Goal: Task Accomplishment & Management: Understand process/instructions

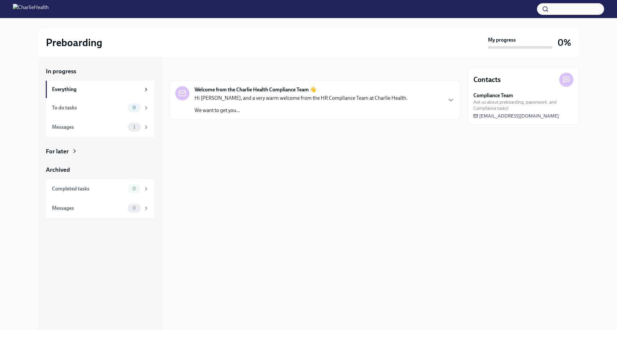
click at [284, 96] on p "Hi [PERSON_NAME], and a very warm welcome from the HR Compliance Team at Charli…" at bounding box center [301, 98] width 213 height 7
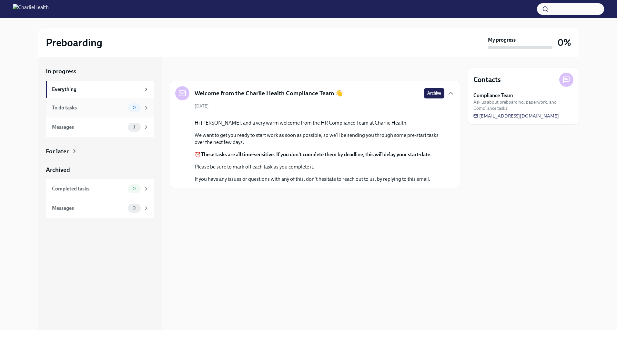
click at [97, 108] on div "To do tasks" at bounding box center [88, 107] width 73 height 7
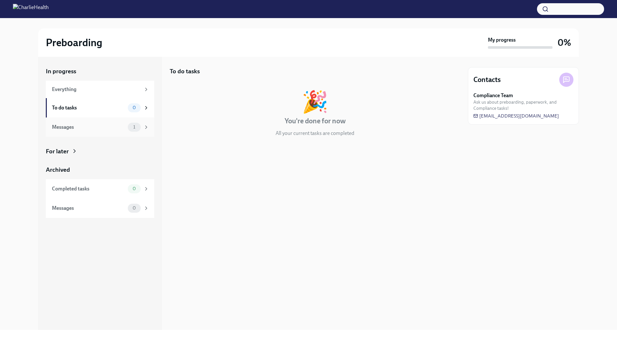
click at [91, 130] on div "Messages" at bounding box center [88, 127] width 73 height 7
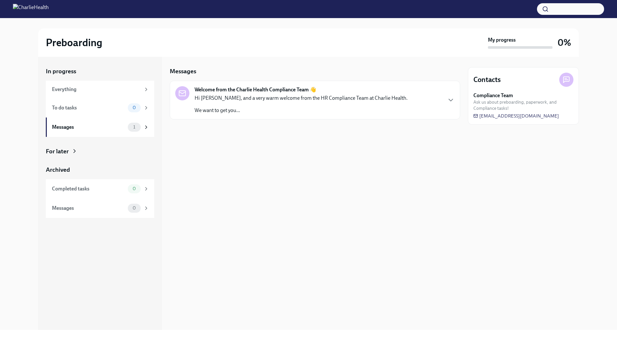
click at [308, 103] on div "Hi [PERSON_NAME], and a very warm welcome from the HR Compliance Team at Charli…" at bounding box center [301, 104] width 213 height 19
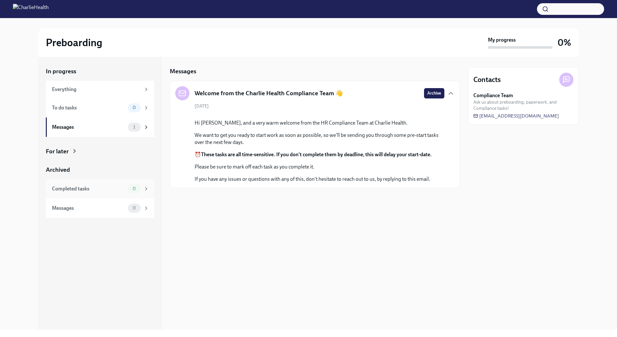
click at [112, 192] on div "Completed tasks 0" at bounding box center [100, 188] width 97 height 9
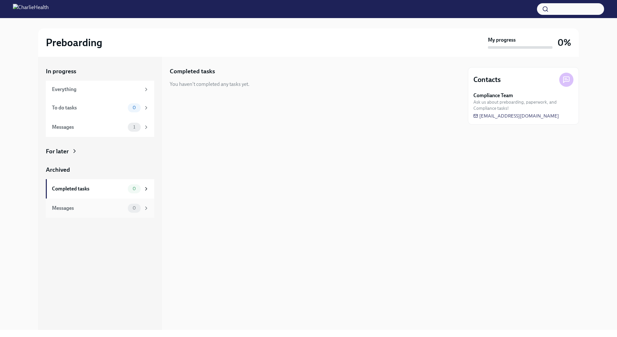
click at [110, 205] on div "Messages" at bounding box center [88, 208] width 73 height 7
click at [76, 151] on icon at bounding box center [74, 151] width 6 height 6
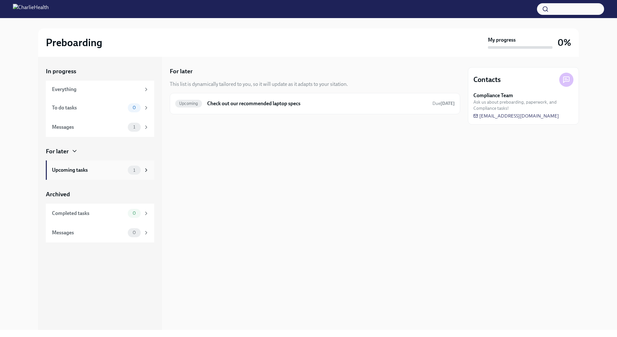
click at [96, 167] on div "Upcoming tasks" at bounding box center [88, 170] width 73 height 7
click at [232, 102] on h6 "Check out our recommended laptop specs" at bounding box center [317, 103] width 220 height 7
